Goal: Task Accomplishment & Management: Use online tool/utility

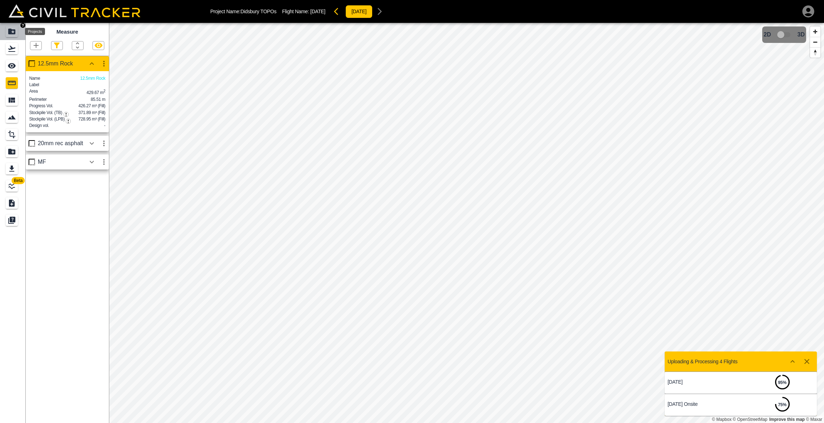
click at [12, 31] on icon "Projects" at bounding box center [11, 32] width 7 height 6
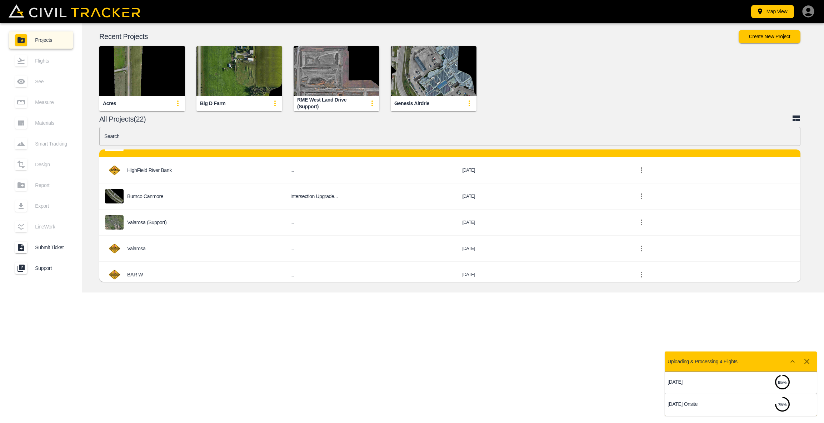
scroll to position [358, 0]
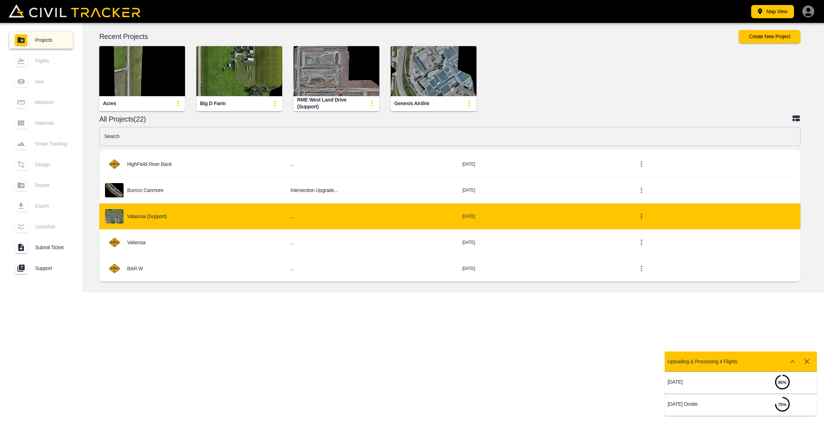
click at [147, 211] on div "Valarosa (Support)" at bounding box center [192, 216] width 174 height 14
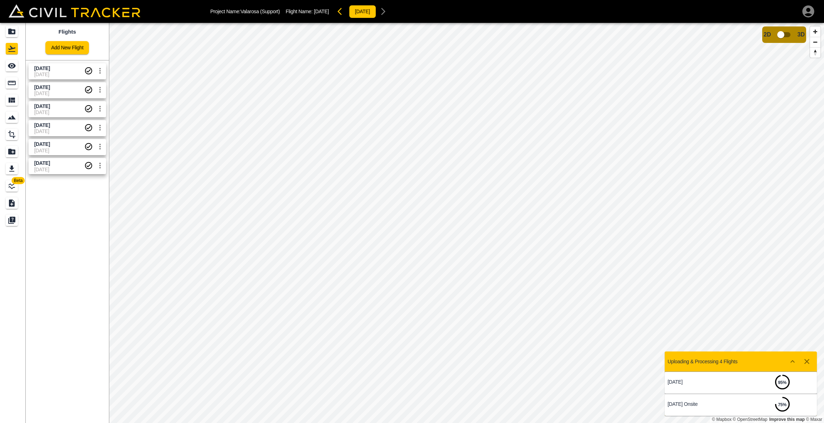
click at [65, 68] on span "[DATE]" at bounding box center [59, 68] width 50 height 7
click at [13, 80] on icon "Measure" at bounding box center [12, 83] width 9 height 9
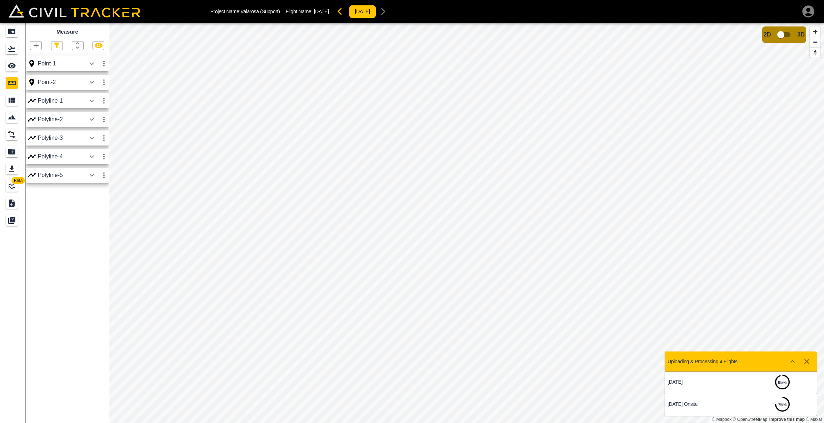
click at [104, 64] on icon "button" at bounding box center [103, 64] width 1 height 6
drag, startPoint x: 200, startPoint y: 96, endPoint x: 231, endPoint y: 102, distance: 31.0
click at [231, 102] on div at bounding box center [412, 211] width 824 height 423
click at [103, 63] on icon "button" at bounding box center [102, 64] width 1 height 6
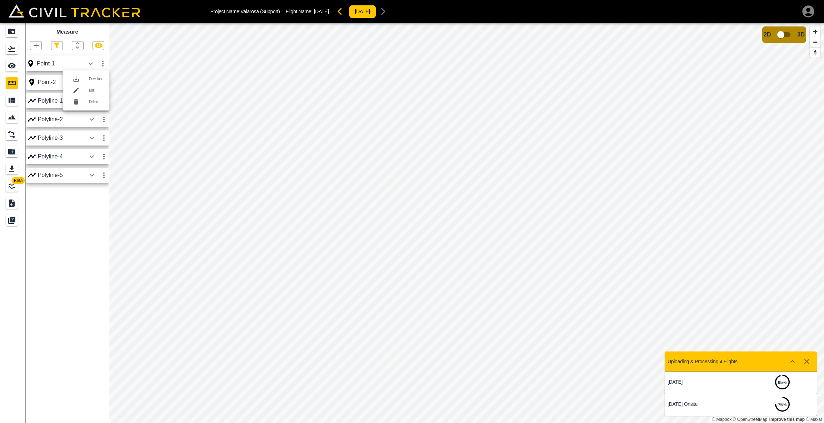
click at [91, 102] on h6 "Delete" at bounding box center [96, 102] width 14 height 4
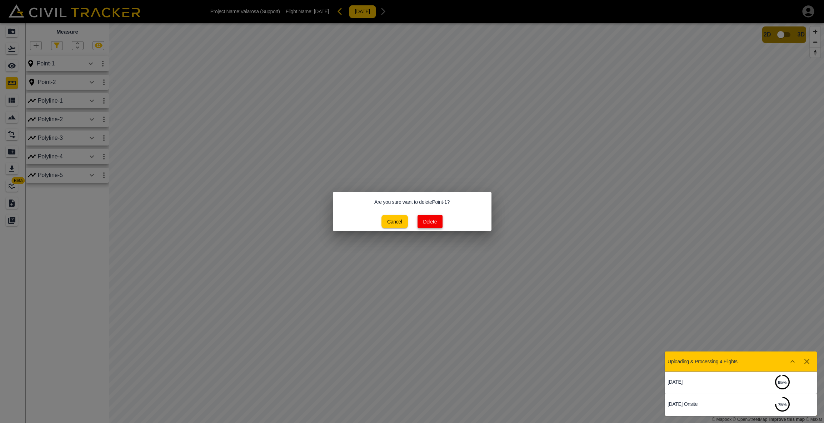
click at [434, 223] on button "Delete" at bounding box center [430, 221] width 25 height 13
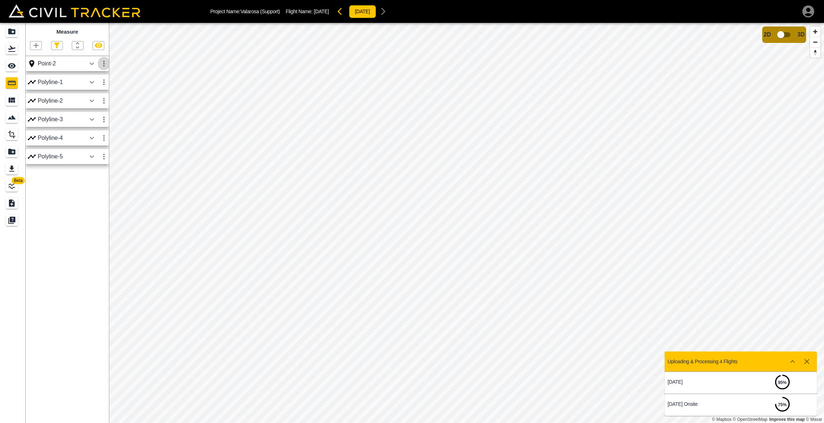
click at [104, 64] on icon "button" at bounding box center [104, 63] width 9 height 9
click at [99, 101] on h6 "Delete" at bounding box center [97, 102] width 14 height 4
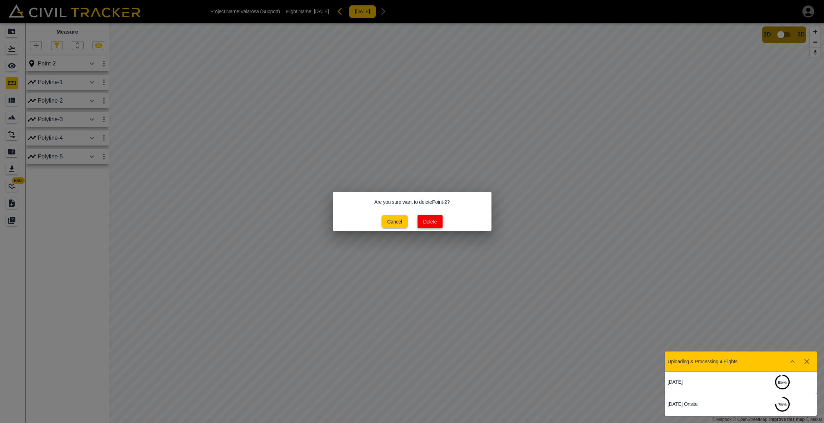
click at [427, 220] on button "Delete" at bounding box center [430, 221] width 25 height 13
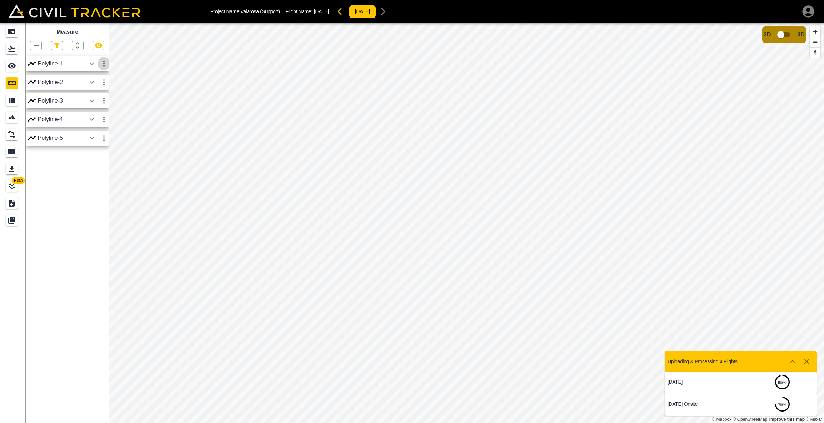
click at [104, 65] on icon "button" at bounding box center [104, 63] width 9 height 9
click at [96, 100] on h6 "Delete" at bounding box center [97, 102] width 14 height 4
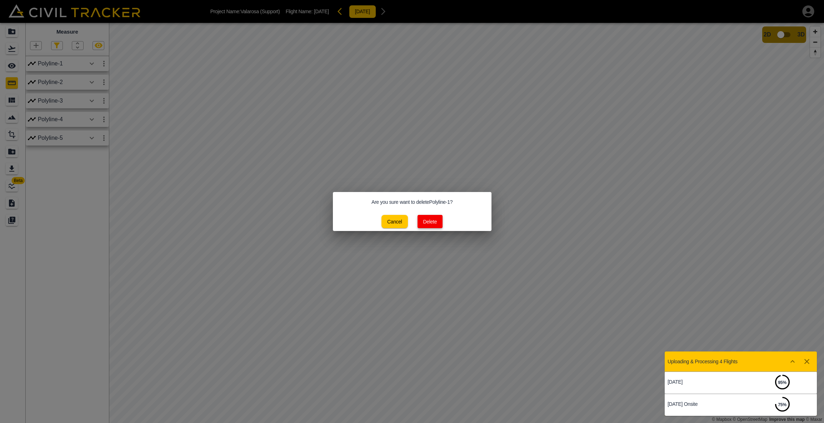
click at [430, 222] on button "Delete" at bounding box center [430, 221] width 25 height 13
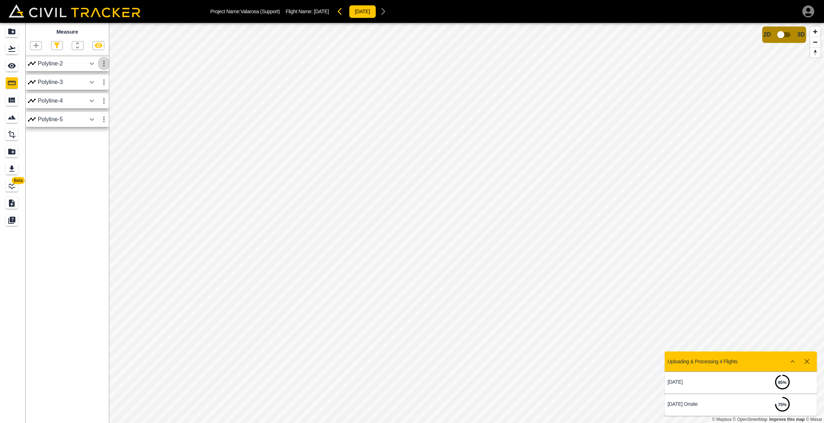
click at [106, 64] on icon "button" at bounding box center [104, 63] width 9 height 9
click at [94, 103] on h6 "Delete" at bounding box center [97, 102] width 14 height 4
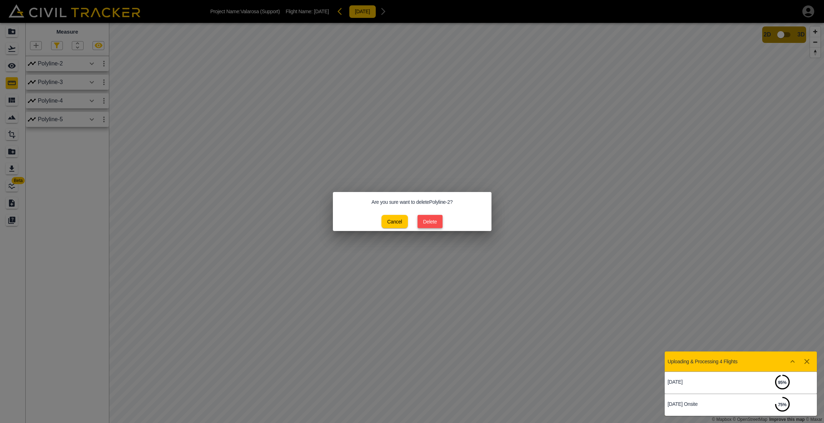
click at [435, 223] on button "Delete" at bounding box center [430, 221] width 25 height 13
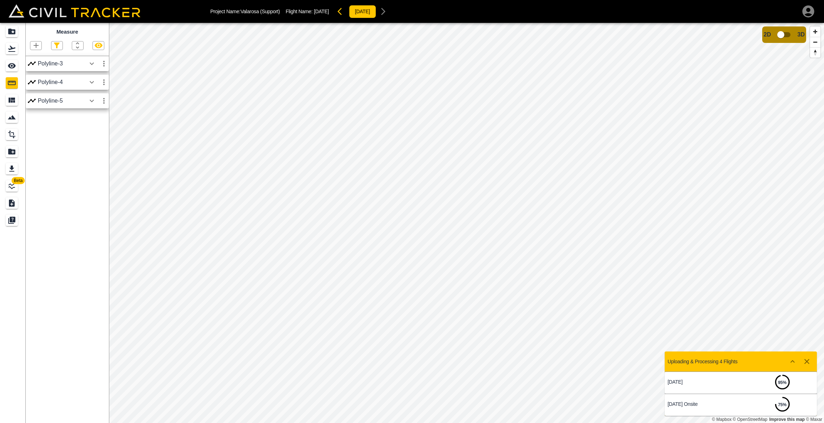
click at [103, 66] on icon "button" at bounding box center [104, 63] width 9 height 9
click at [97, 102] on h6 "Delete" at bounding box center [97, 102] width 14 height 4
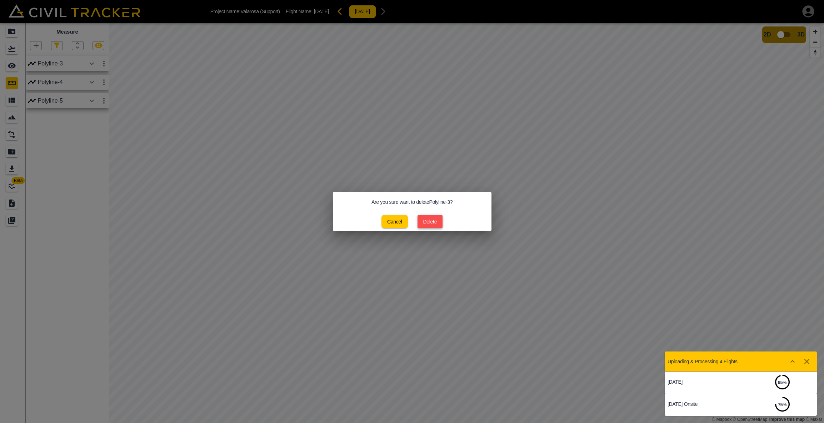
click at [432, 219] on button "Delete" at bounding box center [430, 221] width 25 height 13
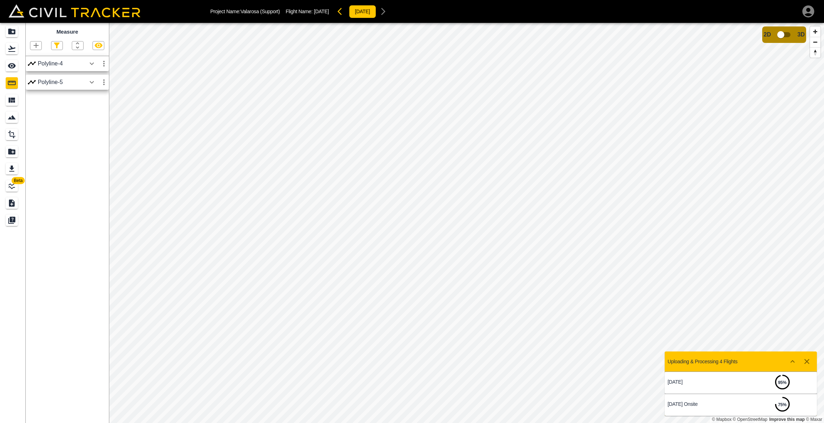
click at [107, 67] on icon "button" at bounding box center [104, 63] width 9 height 9
click at [94, 100] on h6 "Delete" at bounding box center [97, 102] width 14 height 4
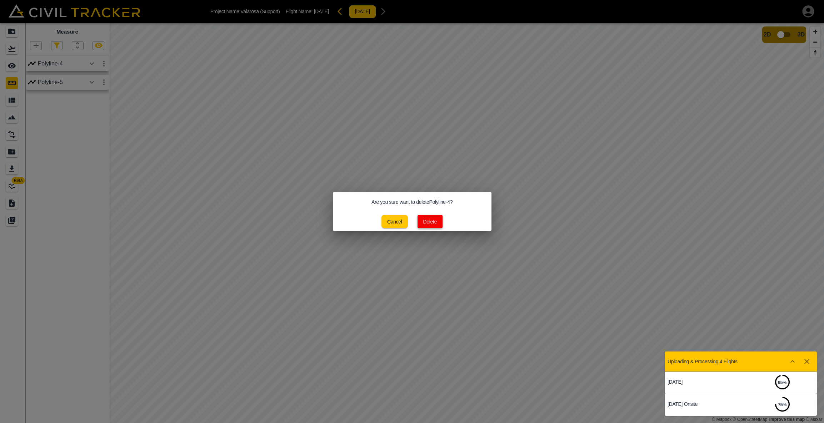
click at [430, 220] on button "Delete" at bounding box center [430, 221] width 25 height 13
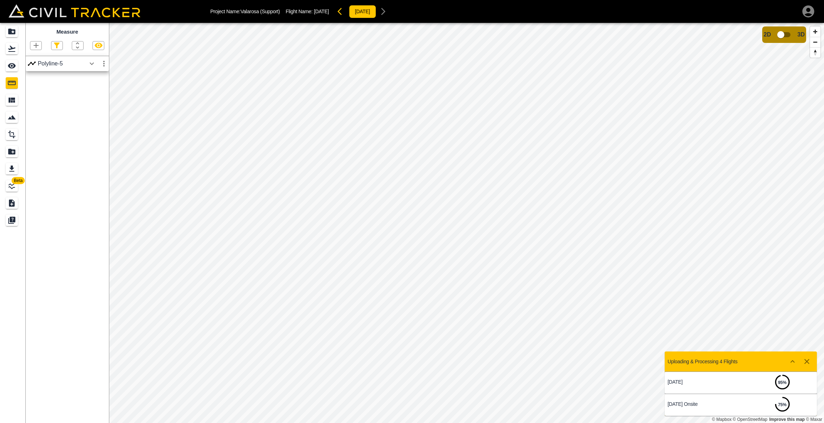
click at [103, 64] on icon "button" at bounding box center [104, 63] width 9 height 9
click at [93, 103] on h6 "Delete" at bounding box center [97, 102] width 14 height 4
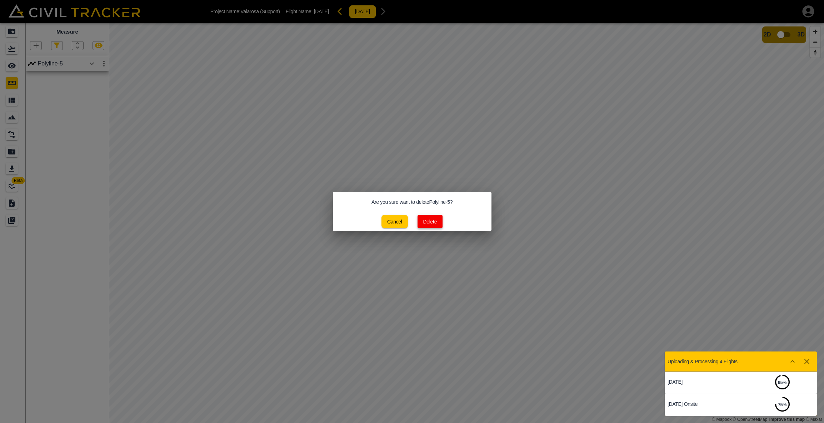
click at [434, 219] on button "Delete" at bounding box center [430, 221] width 25 height 13
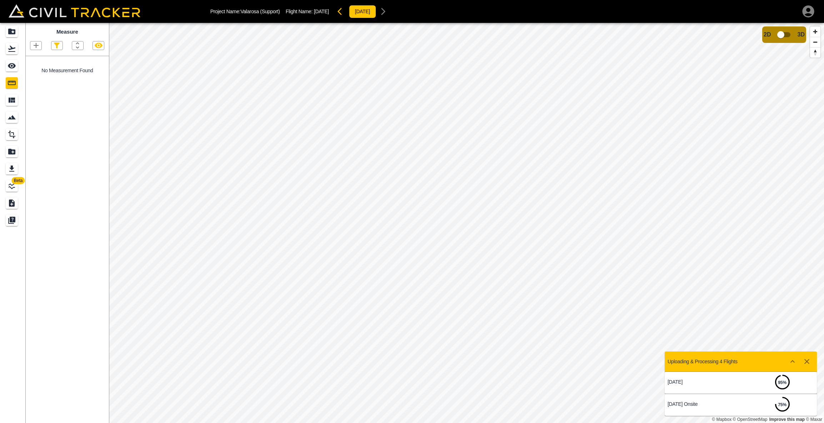
click at [38, 45] on icon "button" at bounding box center [36, 45] width 5 height 5
click at [31, 58] on p "Point" at bounding box center [31, 58] width 11 height 6
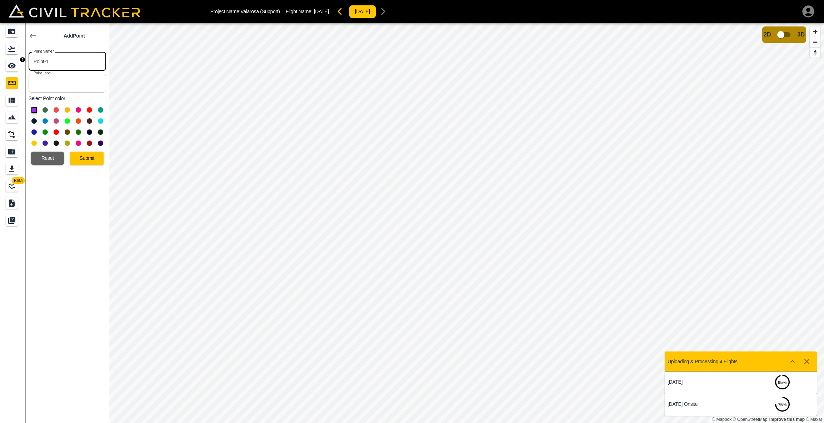
drag, startPoint x: 54, startPoint y: 64, endPoint x: 14, endPoint y: 58, distance: 40.4
click at [14, 58] on div "Beta Add Point Point Name   * Point-1 Point Name * Point Label Point Label Sele…" at bounding box center [54, 223] width 109 height 400
type input "Side Walk"
click at [98, 160] on button "Submit" at bounding box center [87, 158] width 34 height 13
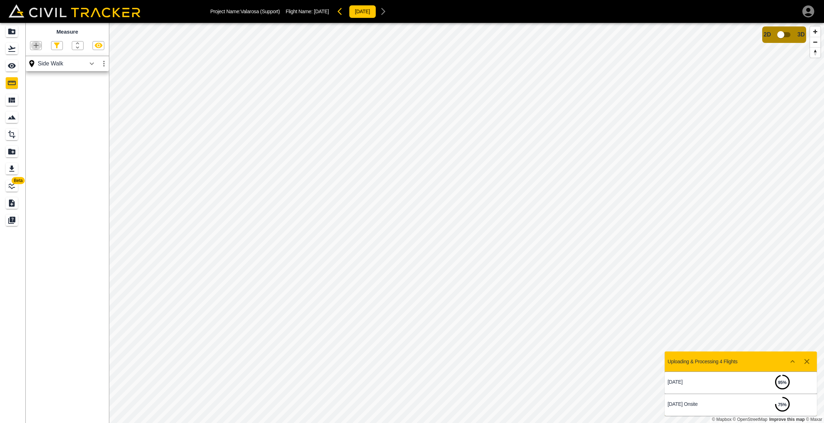
click at [36, 44] on icon "button" at bounding box center [36, 45] width 5 height 5
click at [32, 53] on div "Point" at bounding box center [23, 57] width 25 height 14
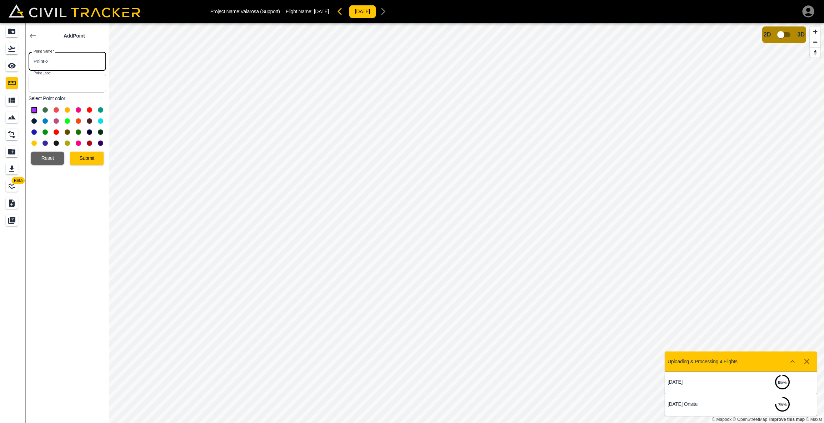
drag, startPoint x: 52, startPoint y: 62, endPoint x: 32, endPoint y: 66, distance: 20.4
click at [9, 63] on div "Beta Add Point Point Name   * Point-2 Point Name * Point Label Point Label Sele…" at bounding box center [54, 223] width 109 height 400
type input "S"
click at [79, 160] on button "Submit" at bounding box center [87, 158] width 34 height 13
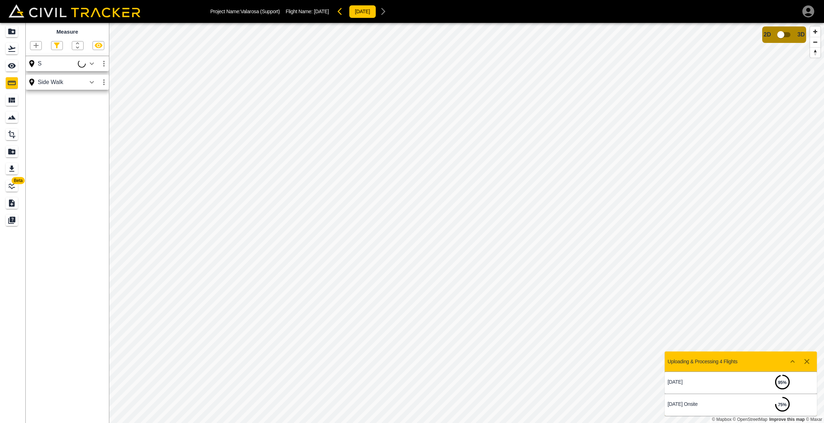
click at [105, 64] on icon "button" at bounding box center [104, 63] width 9 height 9
click at [104, 65] on icon "button" at bounding box center [104, 63] width 9 height 9
click at [91, 100] on h6 "Delete" at bounding box center [97, 102] width 14 height 4
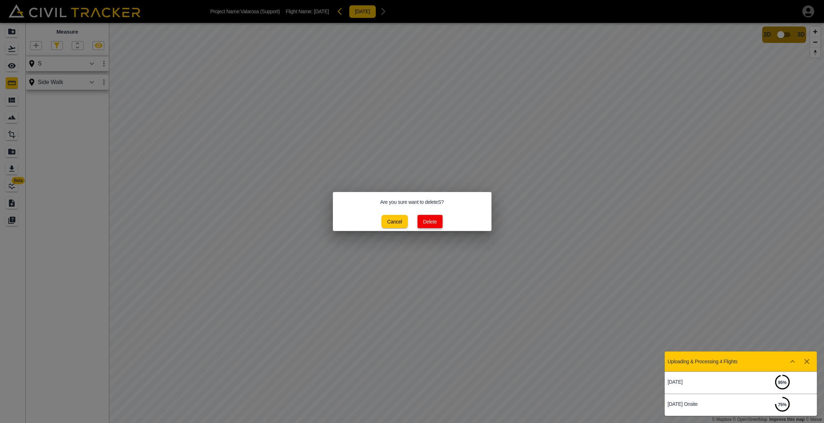
click at [425, 226] on button "Delete" at bounding box center [430, 221] width 25 height 13
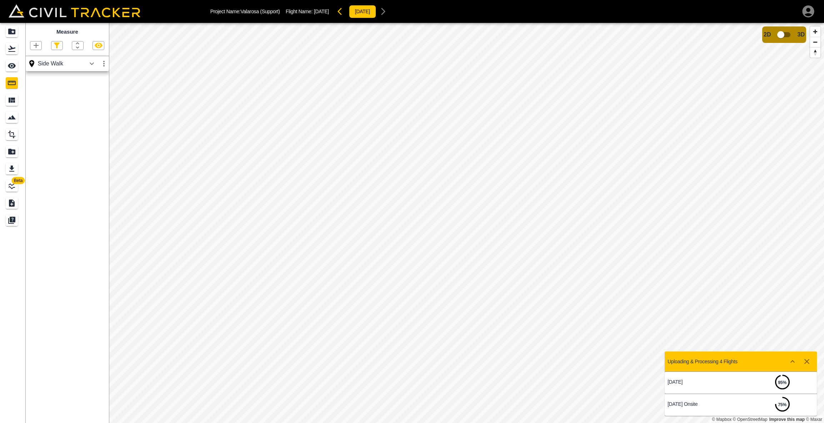
click at [106, 65] on icon "button" at bounding box center [104, 63] width 9 height 9
click at [94, 99] on li "Delete" at bounding box center [87, 101] width 46 height 11
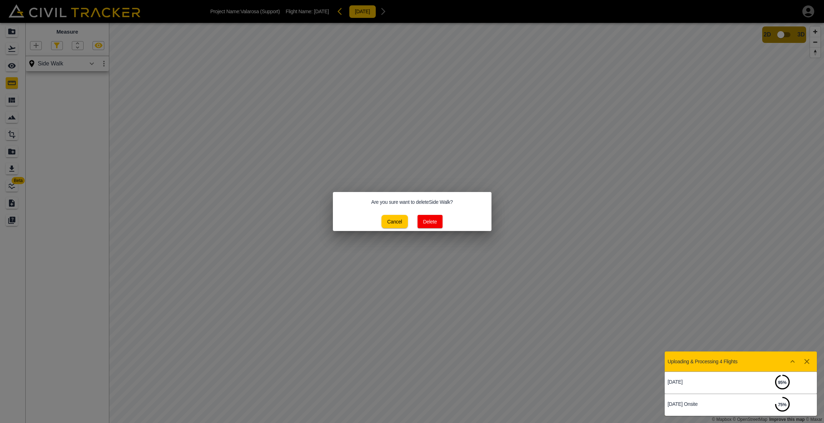
click at [428, 218] on button "Delete" at bounding box center [430, 221] width 25 height 13
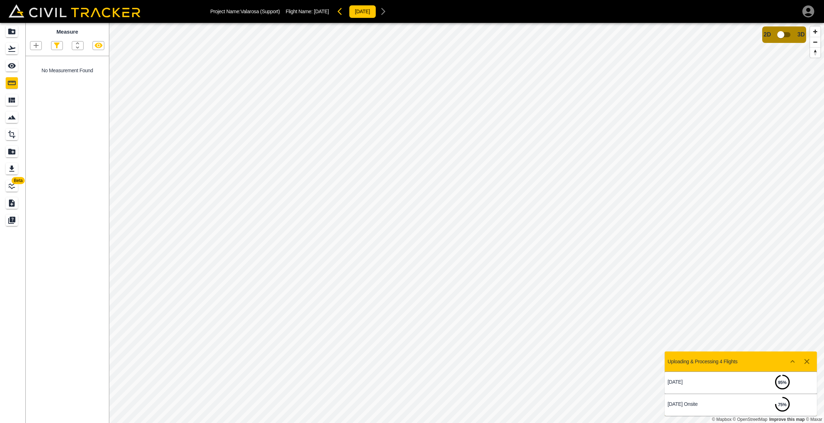
scroll to position [0, 1]
click at [35, 46] on icon "button" at bounding box center [36, 45] width 9 height 9
click at [32, 53] on div "Point" at bounding box center [23, 57] width 25 height 14
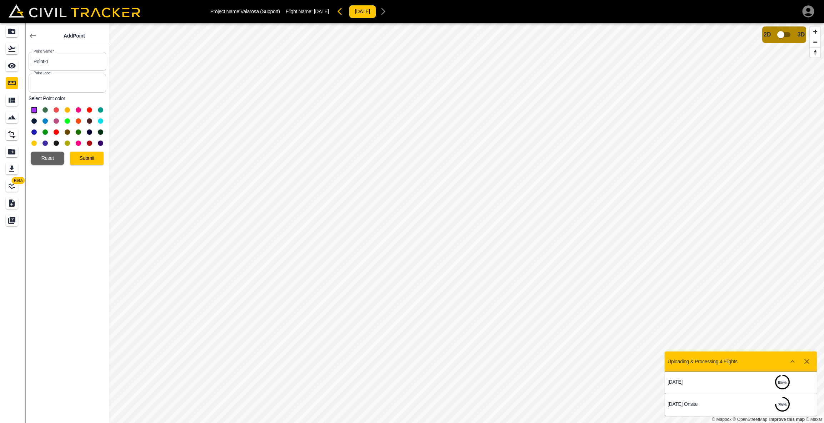
click at [97, 156] on button "Submit" at bounding box center [87, 158] width 34 height 13
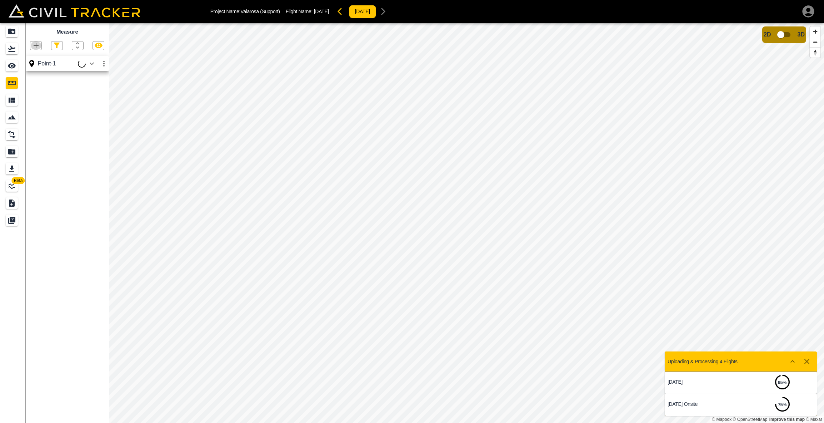
click at [39, 45] on icon "button" at bounding box center [36, 45] width 9 height 9
click at [38, 79] on p "Polygon" at bounding box center [34, 79] width 17 height 6
click at [34, 46] on icon "button" at bounding box center [36, 45] width 9 height 9
click at [37, 56] on li "Point" at bounding box center [27, 57] width 43 height 11
click at [33, 44] on icon "button" at bounding box center [36, 45] width 9 height 9
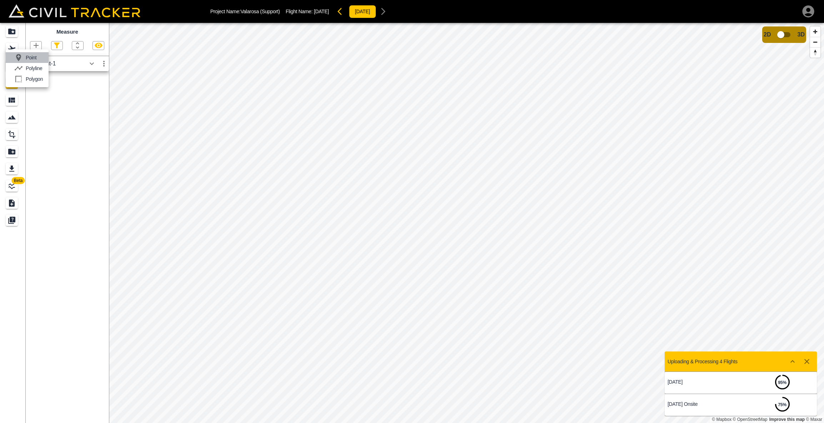
click at [33, 59] on p "Point" at bounding box center [31, 58] width 11 height 6
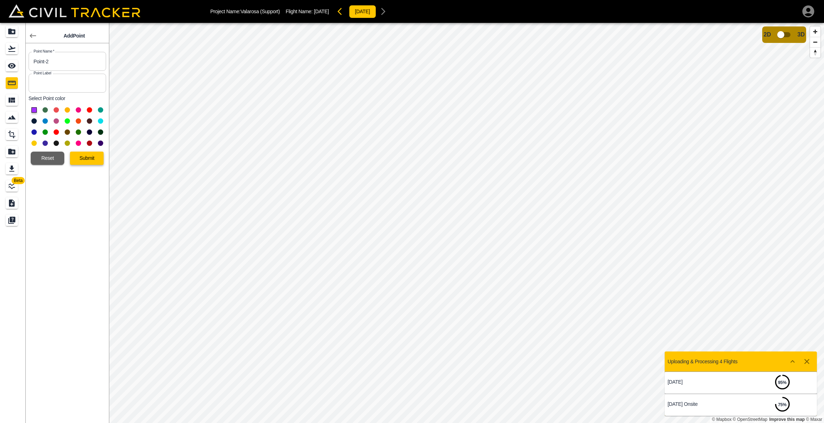
click at [85, 157] on button "Submit" at bounding box center [87, 158] width 34 height 13
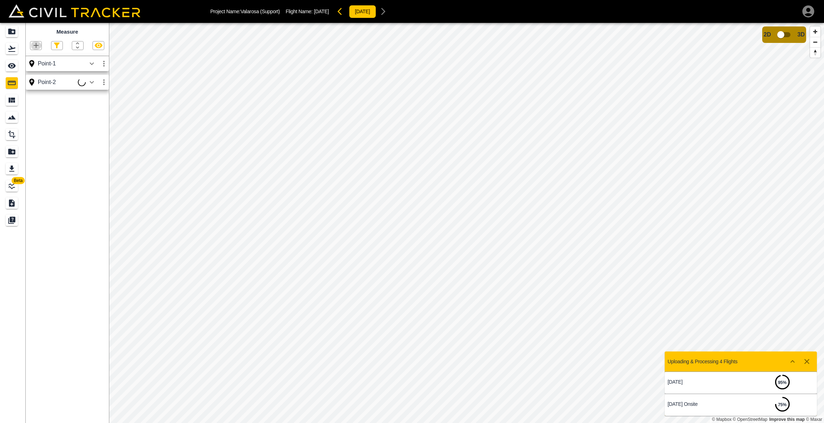
click at [38, 45] on icon "button" at bounding box center [36, 45] width 5 height 5
click at [36, 56] on p "Point" at bounding box center [31, 58] width 11 height 6
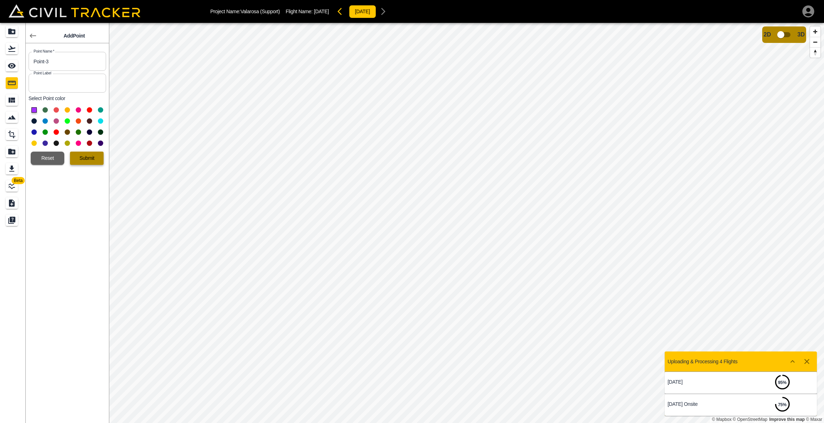
click at [87, 157] on button "Submit" at bounding box center [87, 158] width 34 height 13
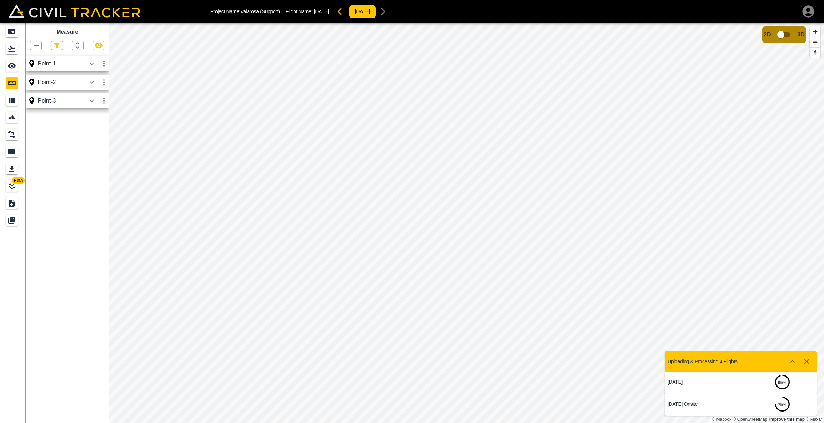
click at [37, 42] on icon "button" at bounding box center [36, 45] width 9 height 9
click at [34, 58] on p "Point" at bounding box center [31, 58] width 11 height 6
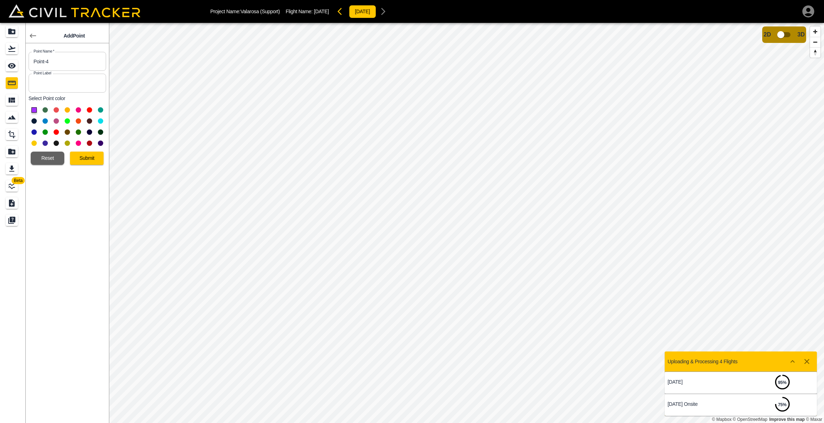
click at [88, 157] on button "Submit" at bounding box center [87, 158] width 34 height 13
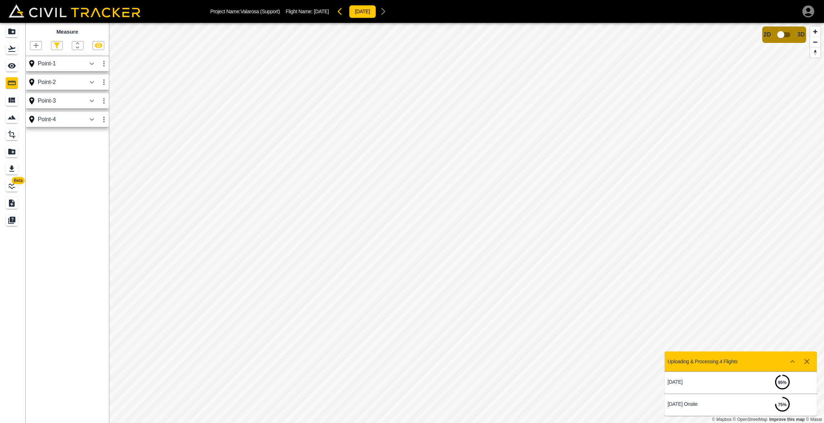
click at [36, 43] on icon "button" at bounding box center [36, 45] width 9 height 9
click at [34, 57] on p "Point" at bounding box center [31, 58] width 11 height 6
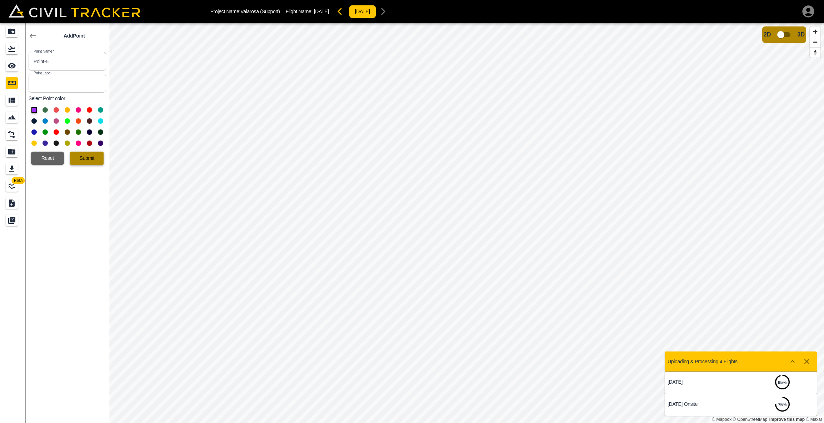
click at [96, 156] on button "Submit" at bounding box center [87, 158] width 34 height 13
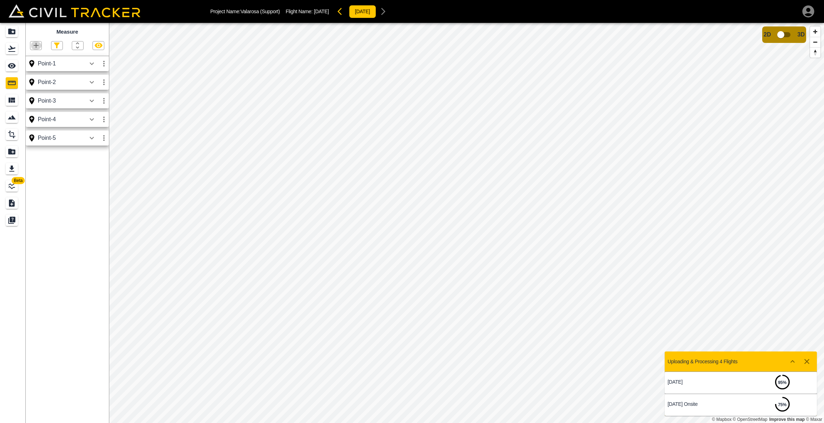
click at [38, 46] on icon "button" at bounding box center [36, 45] width 9 height 9
click at [34, 58] on p "Point" at bounding box center [31, 58] width 11 height 6
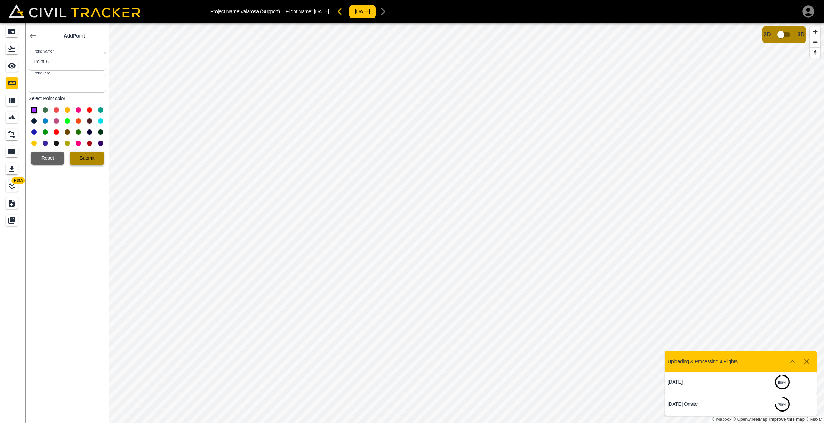
click at [78, 154] on button "Submit" at bounding box center [87, 158] width 34 height 13
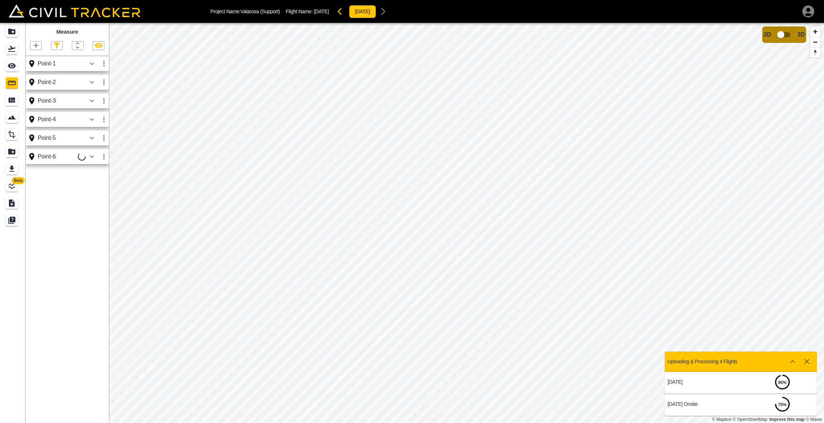
click at [34, 46] on icon "button" at bounding box center [36, 45] width 9 height 9
click at [34, 56] on p "Point" at bounding box center [31, 58] width 11 height 6
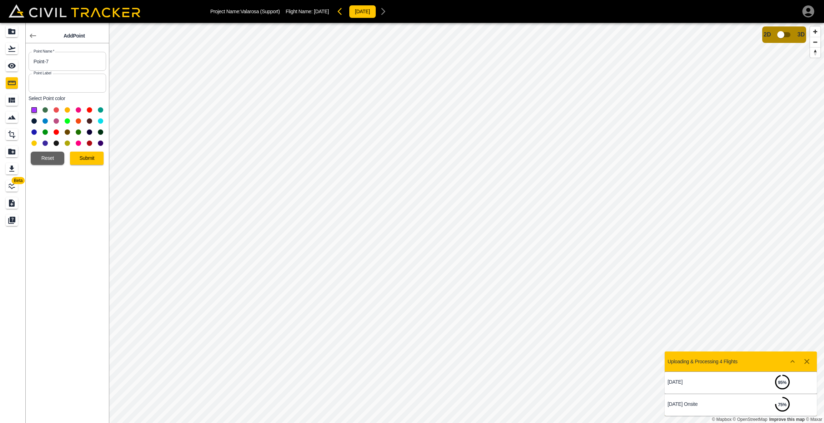
click at [95, 156] on button "Submit" at bounding box center [87, 158] width 34 height 13
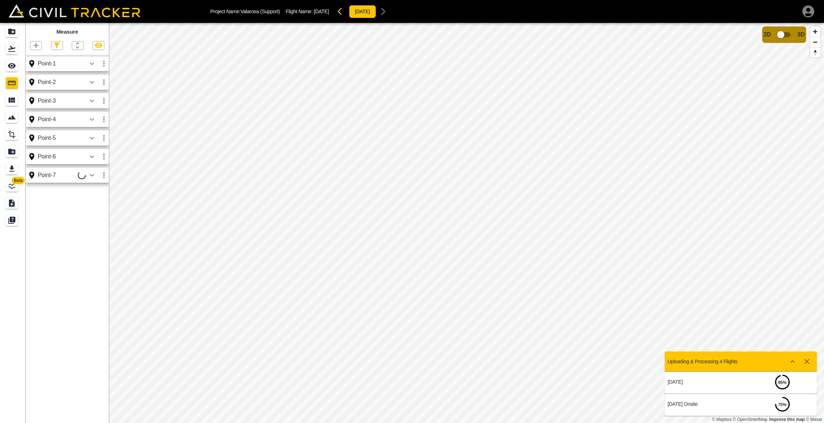
click at [38, 41] on icon "button" at bounding box center [36, 45] width 9 height 9
click at [27, 57] on p "Point" at bounding box center [31, 58] width 11 height 6
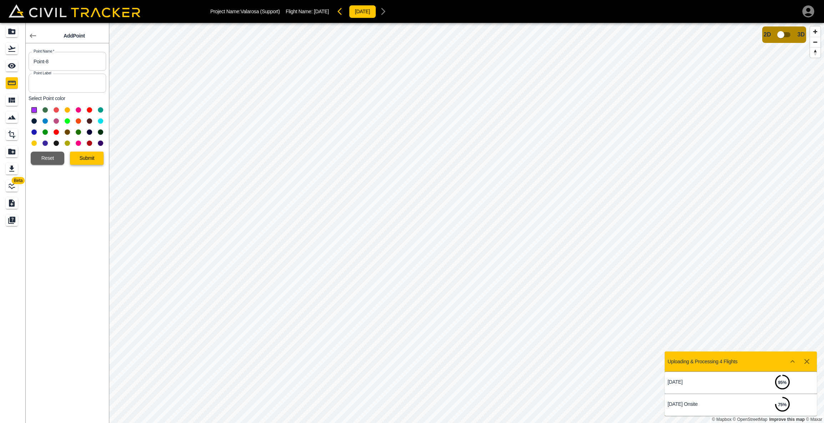
click at [83, 161] on button "Submit" at bounding box center [87, 158] width 34 height 13
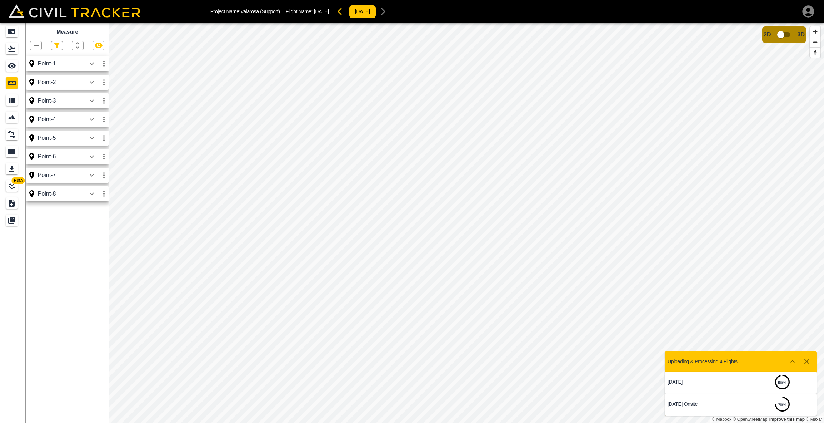
click at [37, 46] on icon "button" at bounding box center [36, 45] width 9 height 9
click at [29, 56] on p "Point" at bounding box center [31, 58] width 11 height 6
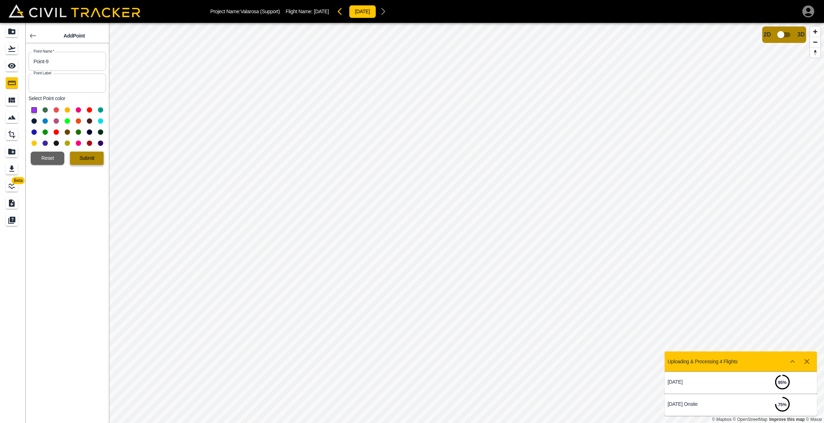
click at [90, 159] on button "Submit" at bounding box center [87, 158] width 34 height 13
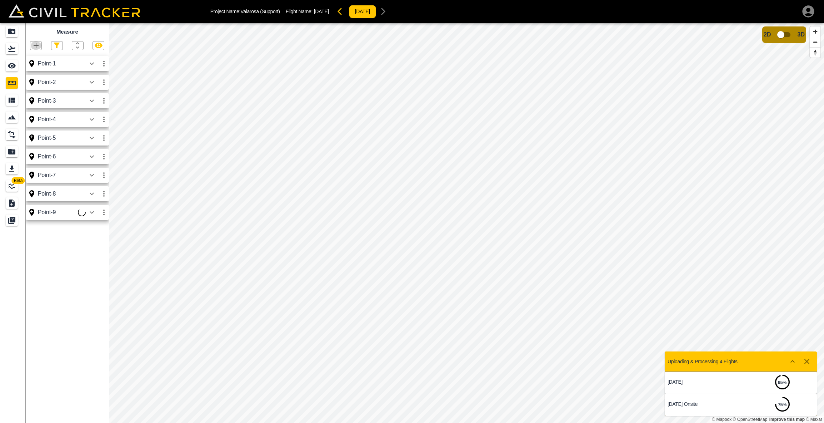
click at [37, 47] on icon "button" at bounding box center [36, 45] width 9 height 9
click at [31, 59] on p "Point" at bounding box center [31, 58] width 11 height 6
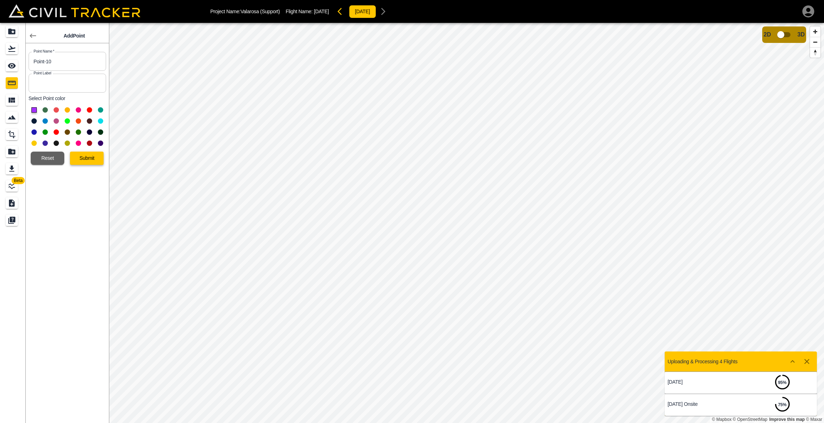
click at [100, 160] on button "Submit" at bounding box center [87, 158] width 34 height 13
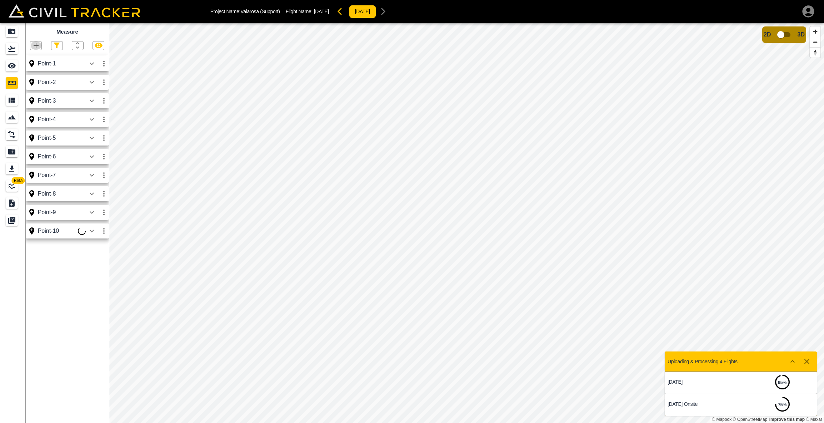
click at [34, 45] on icon "button" at bounding box center [36, 45] width 5 height 5
click at [29, 59] on p "Point" at bounding box center [31, 58] width 11 height 6
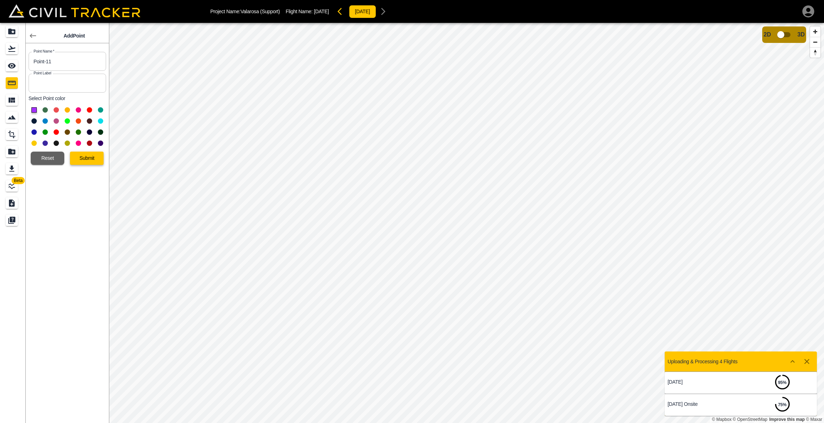
click at [96, 154] on button "Submit" at bounding box center [87, 158] width 34 height 13
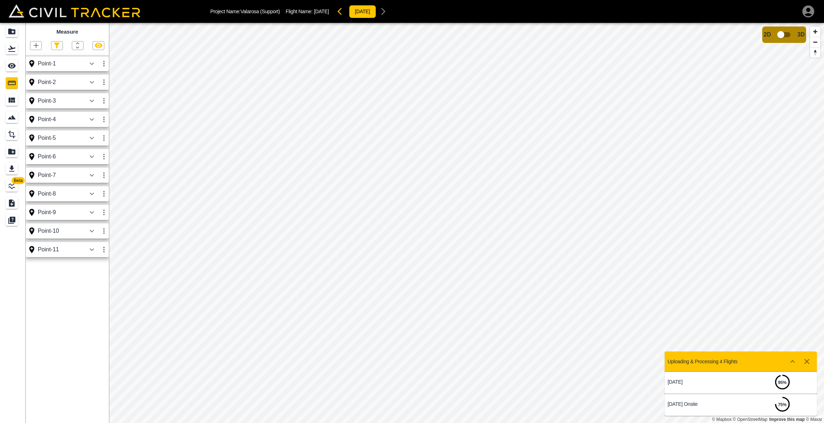
click at [36, 46] on icon "button" at bounding box center [36, 45] width 9 height 9
click at [35, 57] on p "Point" at bounding box center [31, 58] width 11 height 6
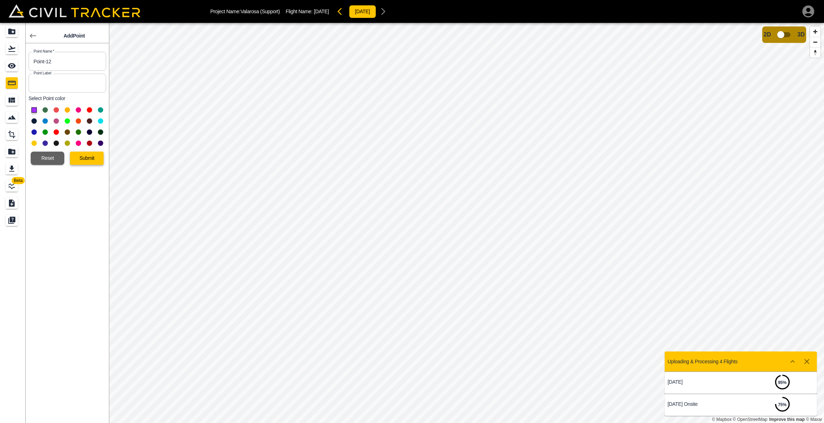
click at [95, 157] on button "Submit" at bounding box center [87, 158] width 34 height 13
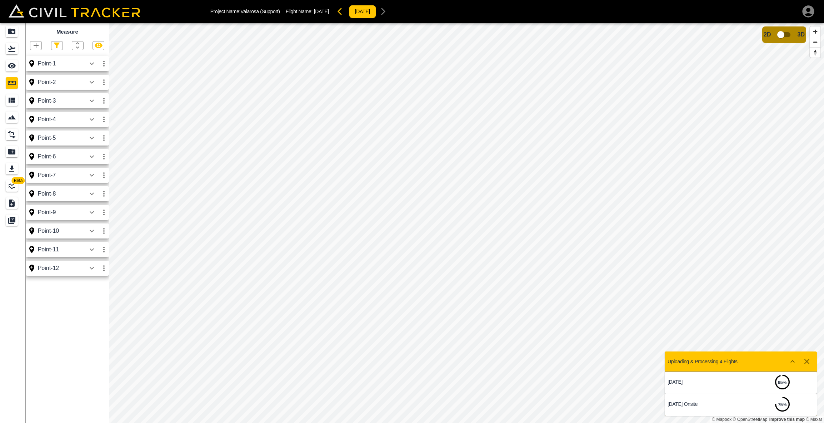
click at [41, 44] on button "button" at bounding box center [35, 45] width 11 height 8
click at [26, 58] on p "Point" at bounding box center [31, 58] width 11 height 6
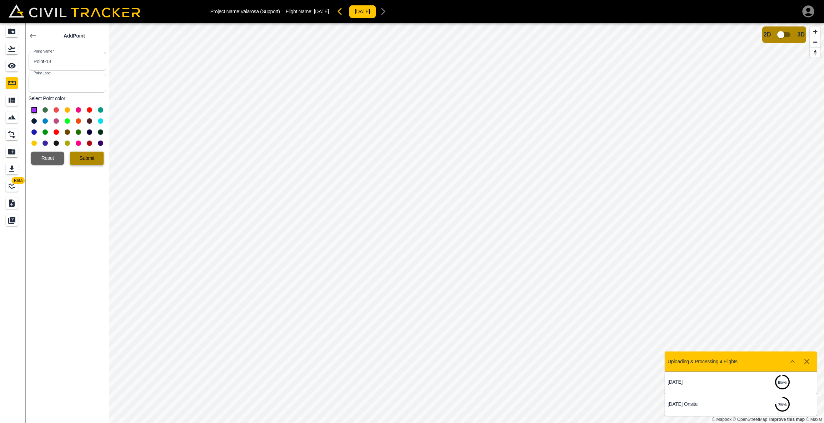
click at [86, 159] on button "Submit" at bounding box center [87, 158] width 34 height 13
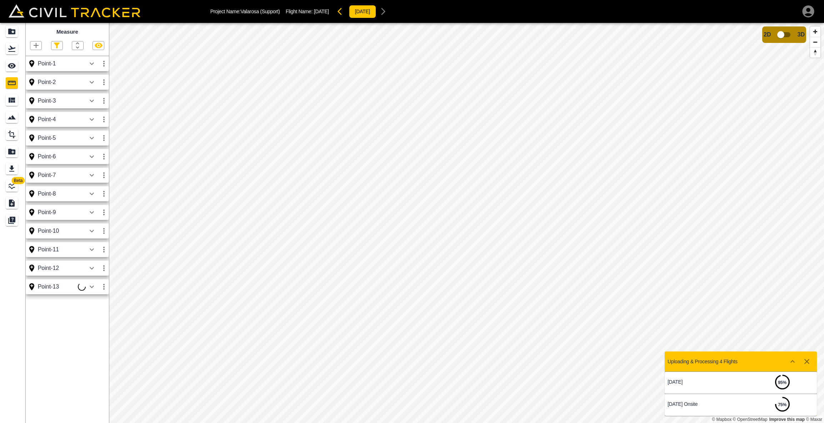
click at [36, 47] on icon "button" at bounding box center [36, 45] width 5 height 5
click at [33, 56] on p "Point" at bounding box center [31, 58] width 11 height 6
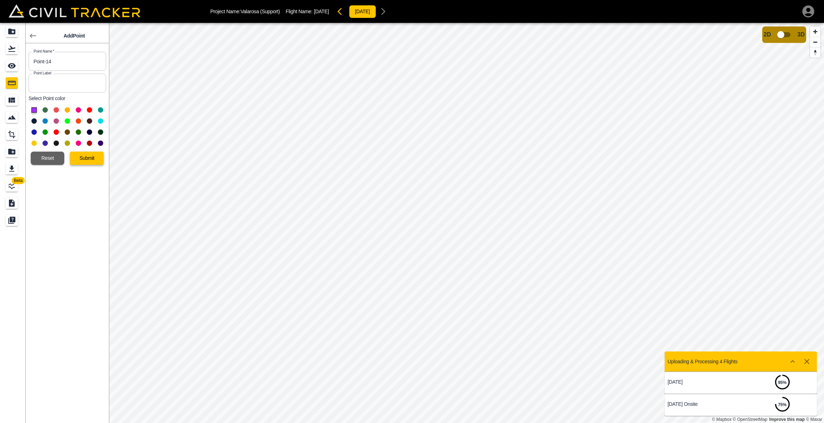
click at [84, 155] on button "Submit" at bounding box center [87, 158] width 34 height 13
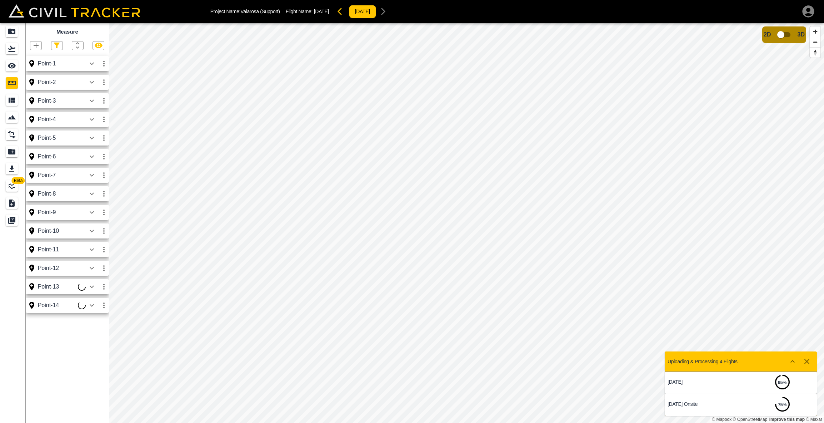
click at [35, 43] on icon "button" at bounding box center [36, 45] width 9 height 9
click at [38, 57] on li "Point" at bounding box center [27, 57] width 43 height 11
click at [37, 46] on icon "button" at bounding box center [36, 45] width 9 height 9
click at [36, 56] on p "Point" at bounding box center [31, 58] width 11 height 6
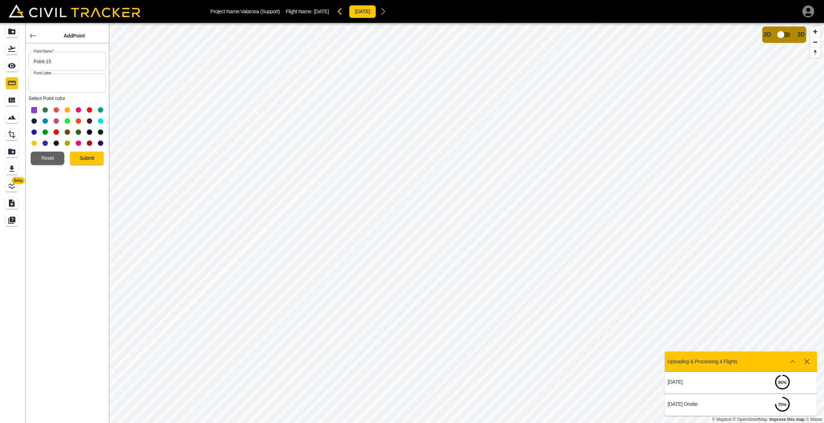
click at [94, 157] on button "Submit" at bounding box center [87, 158] width 34 height 13
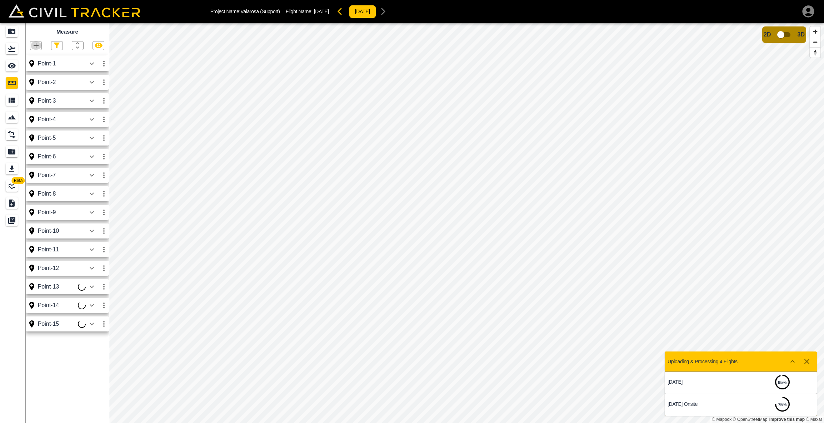
click at [35, 46] on icon "button" at bounding box center [36, 45] width 5 height 5
click at [325, 278] on div at bounding box center [412, 211] width 824 height 423
click at [14, 168] on icon "Export" at bounding box center [12, 168] width 9 height 9
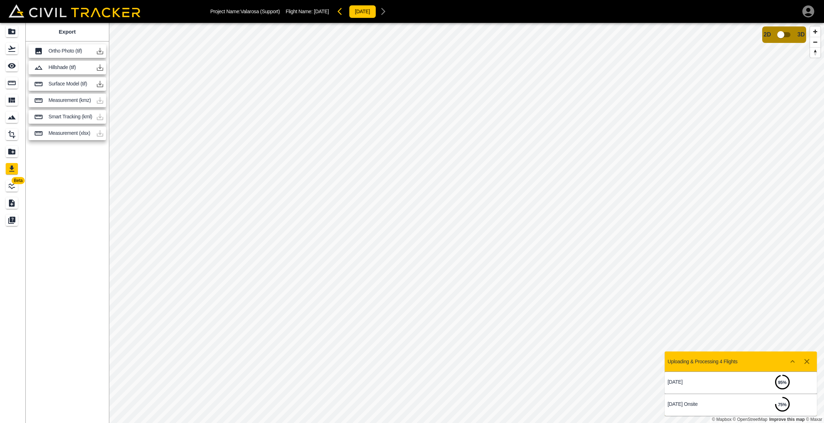
click at [100, 135] on div at bounding box center [100, 133] width 14 height 14
click at [100, 133] on div at bounding box center [100, 133] width 14 height 14
click at [70, 134] on p "Measurement (xlsx)" at bounding box center [71, 133] width 44 height 6
click at [11, 86] on icon "Measure" at bounding box center [12, 83] width 9 height 9
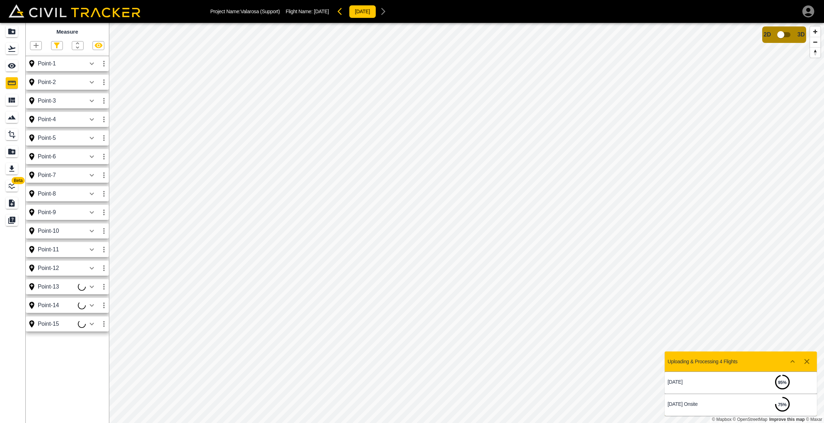
click at [93, 285] on icon "button" at bounding box center [92, 286] width 9 height 9
click at [91, 303] on icon "button" at bounding box center [92, 305] width 9 height 9
click at [93, 305] on icon "button" at bounding box center [92, 305] width 4 height 3
click at [92, 323] on icon "button" at bounding box center [92, 324] width 9 height 9
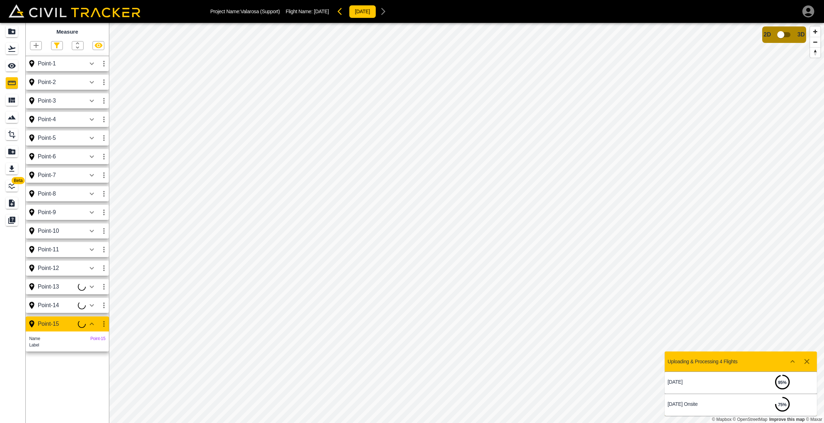
click at [92, 323] on icon "button" at bounding box center [92, 324] width 9 height 9
